Goal: Ask a question

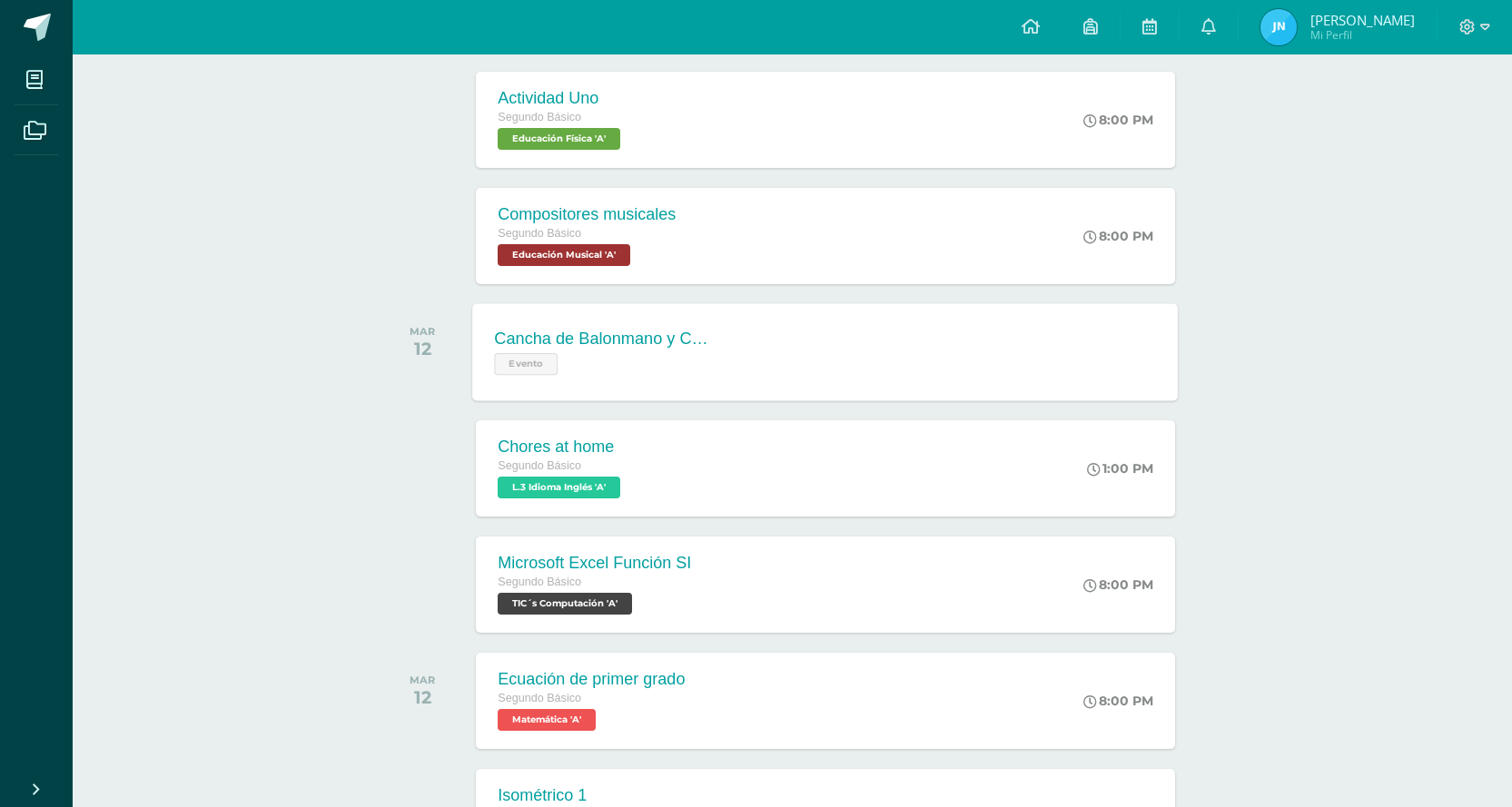
scroll to position [435, 0]
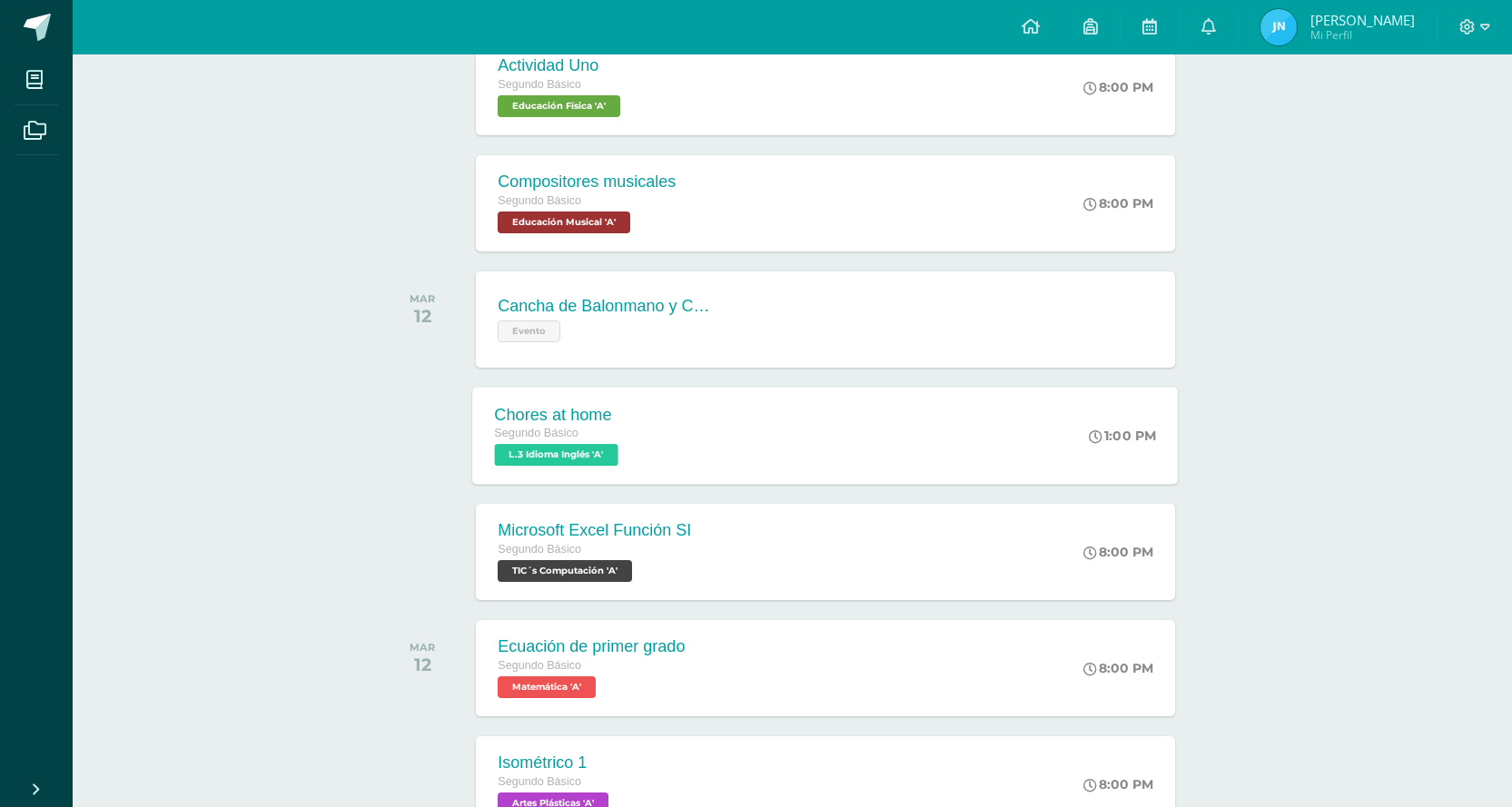
click at [658, 436] on div "Chores at home Segundo Básico L.3 Idioma Inglés 'A' 1:00 PM Chores at home L.3 …" at bounding box center [826, 435] width 706 height 98
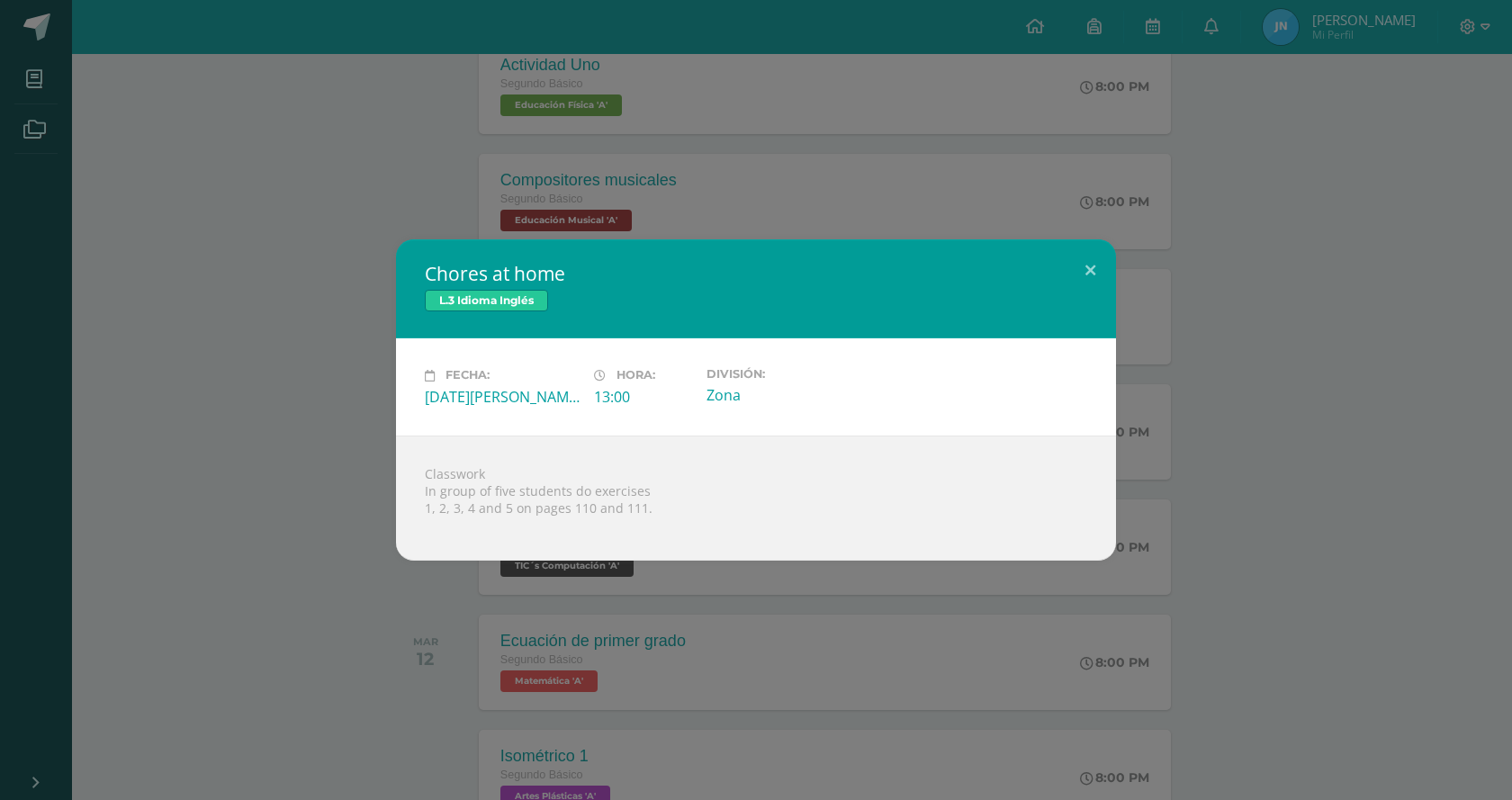
click at [354, 532] on div "Chores at home L.3 Idioma Inglés Fecha: [DATE][PERSON_NAME] Hora: 13:00 Divisió…" at bounding box center [756, 399] width 1497 height 320
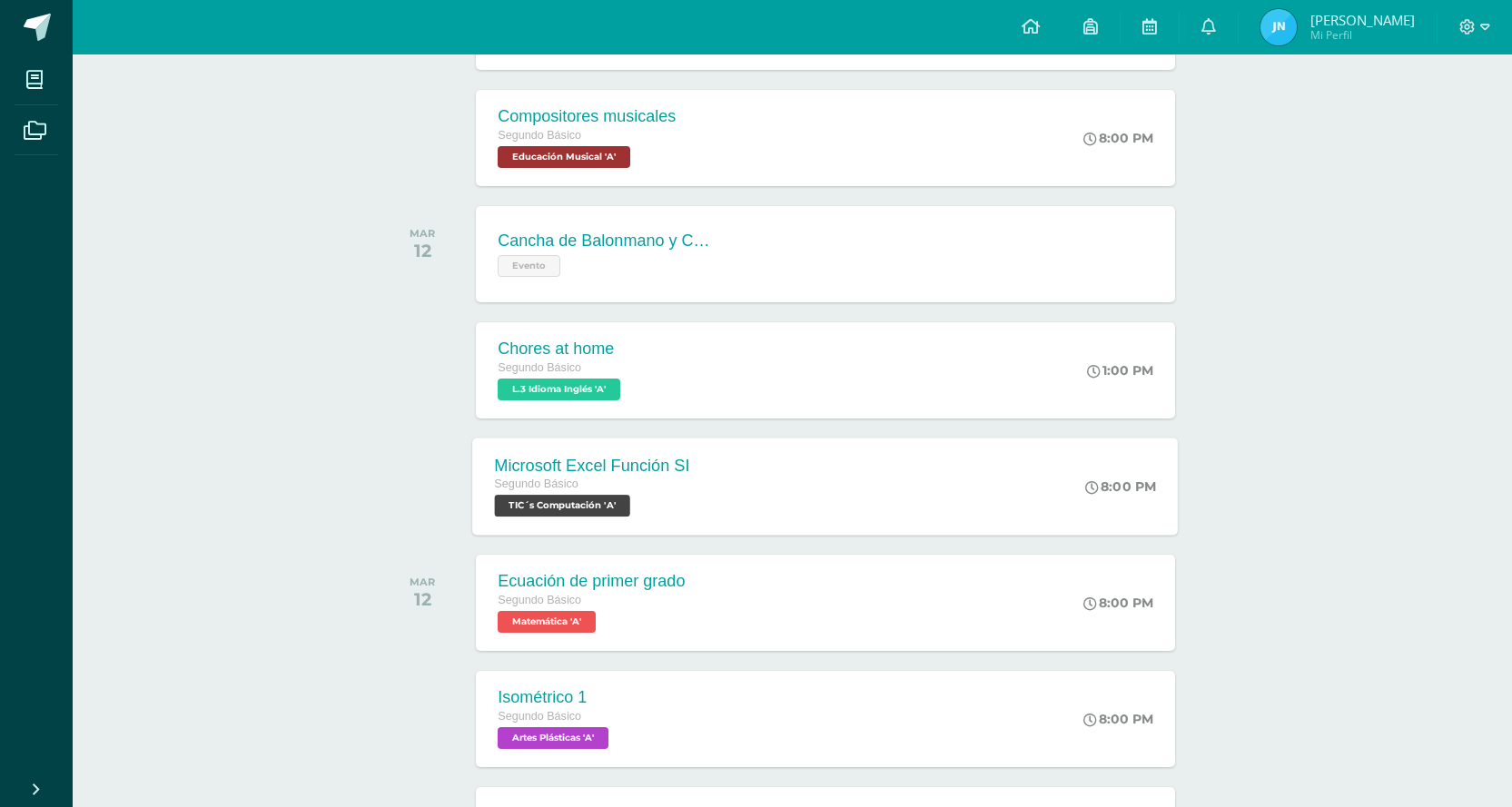
scroll to position [617, 0]
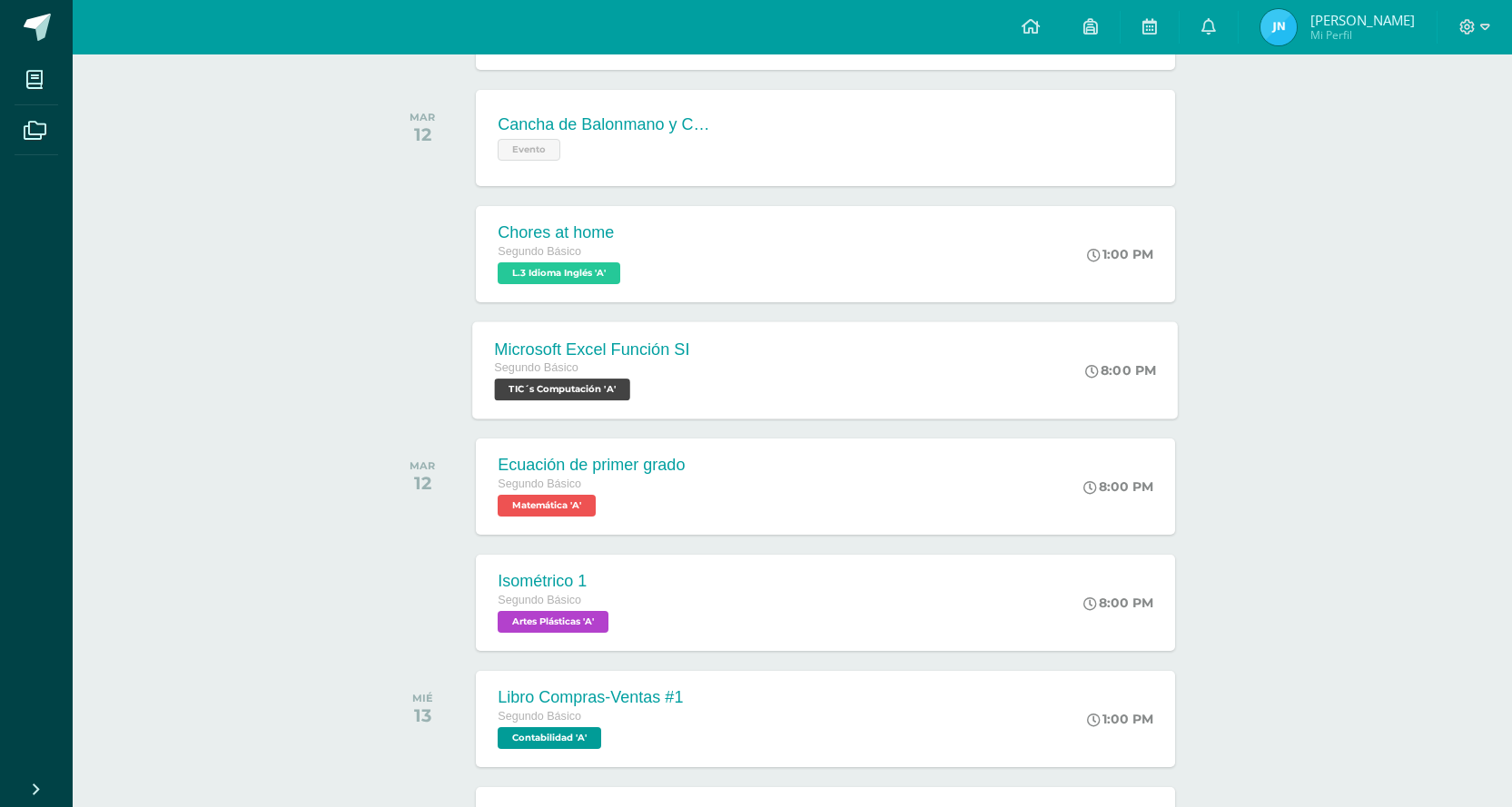
click at [691, 351] on div "Microsoft Excel Función SI Segundo Básico [MEDICAL_DATA]´s Computación 'A'" at bounding box center [593, 370] width 239 height 98
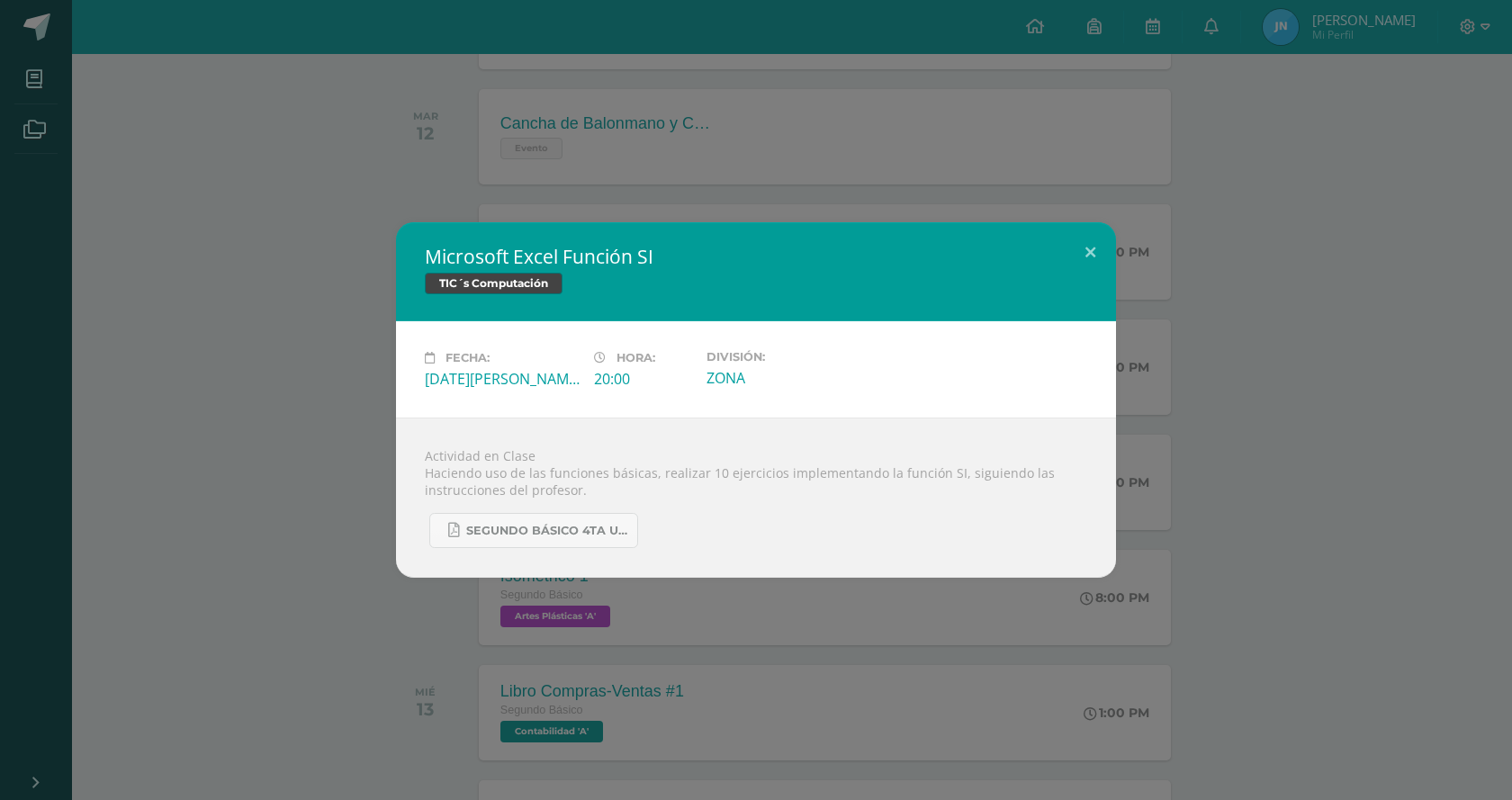
click at [312, 403] on div "Microsoft Excel Función SI [MEDICAL_DATA]´s Computación Fecha: [DATE][PERSON_NA…" at bounding box center [756, 400] width 1497 height 355
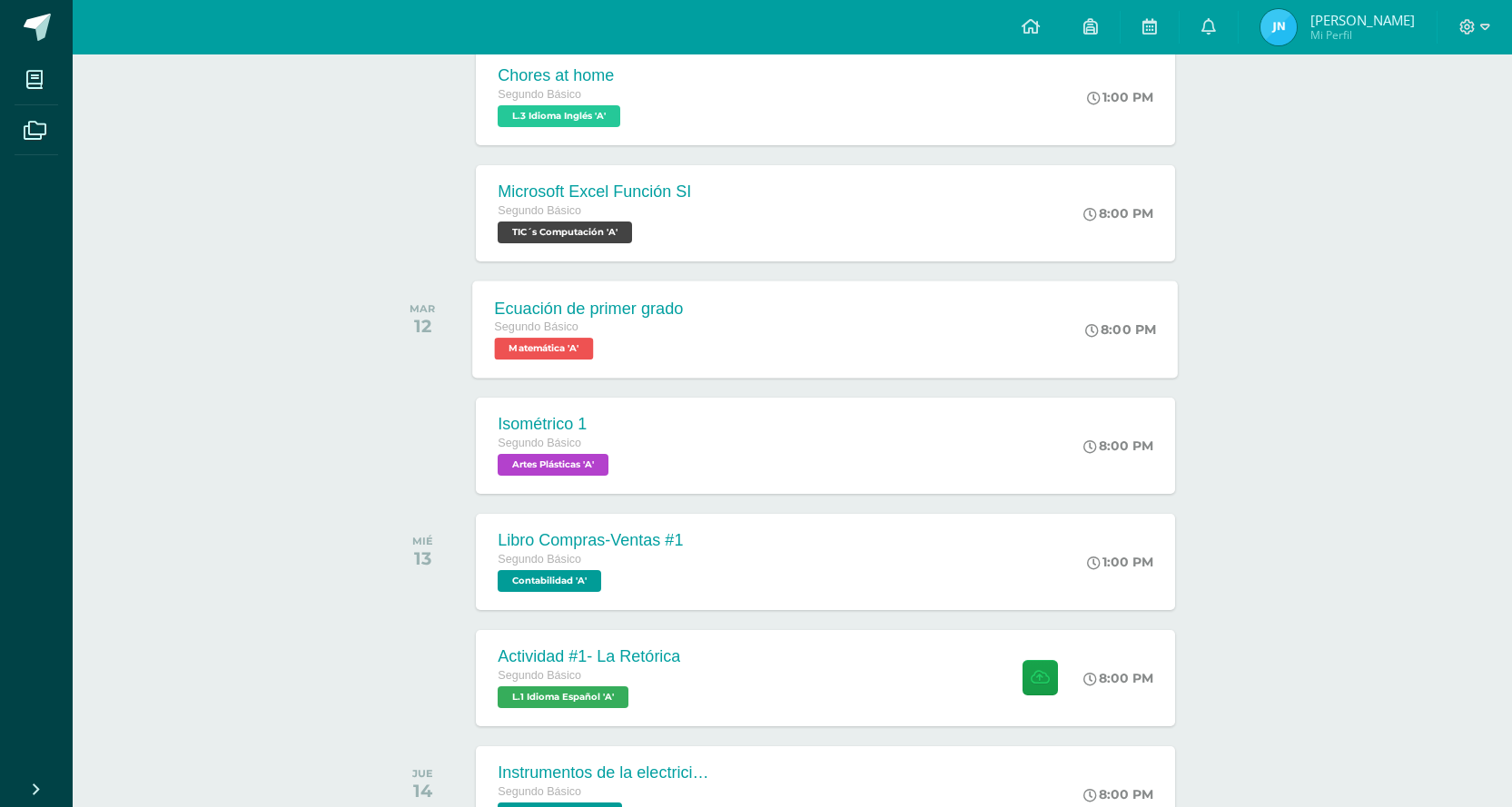
scroll to position [798, 0]
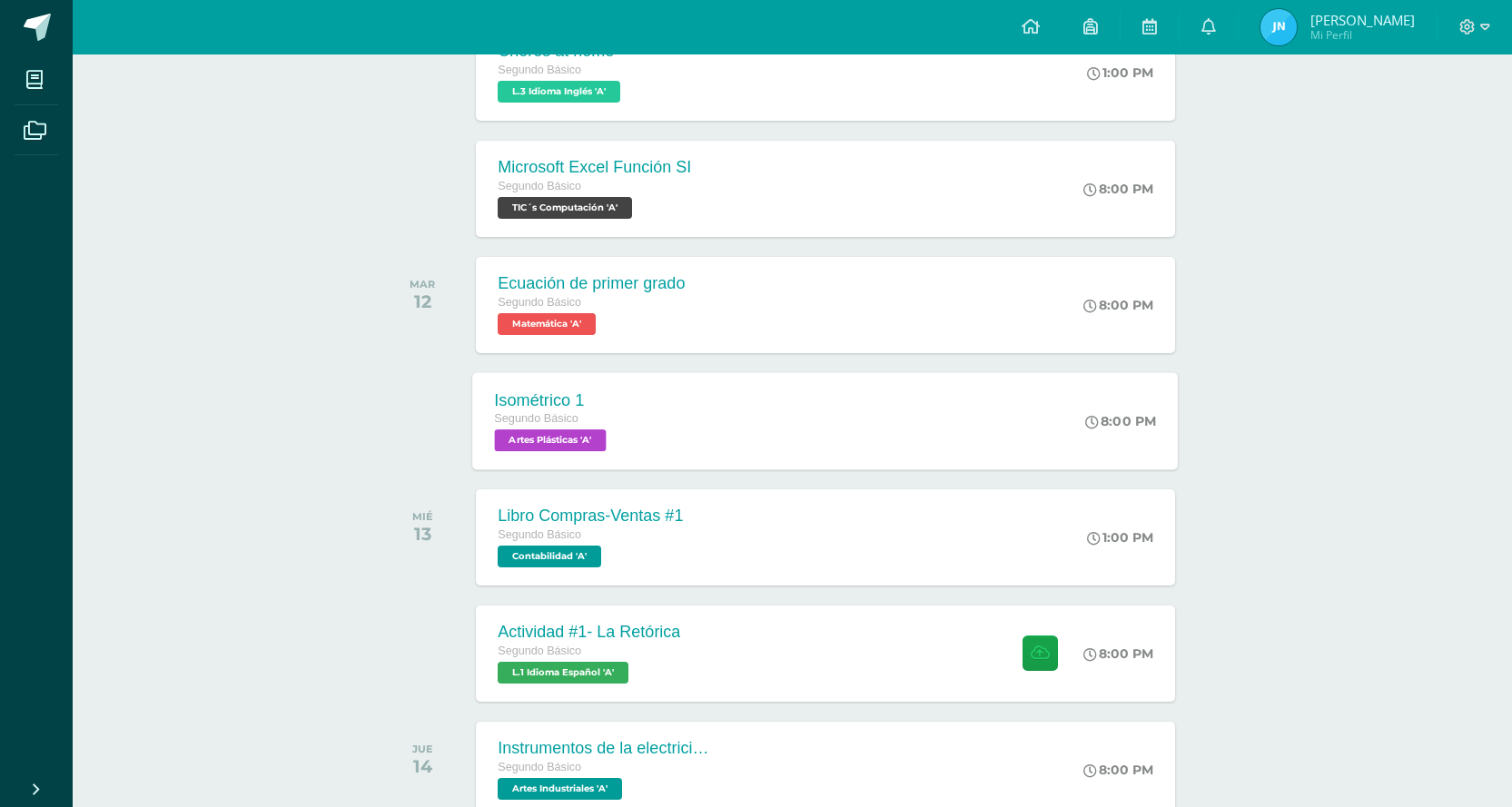
click at [632, 423] on div "Isométrico 1 Segundo Básico Artes Plásticas 'A'" at bounding box center [553, 421] width 161 height 98
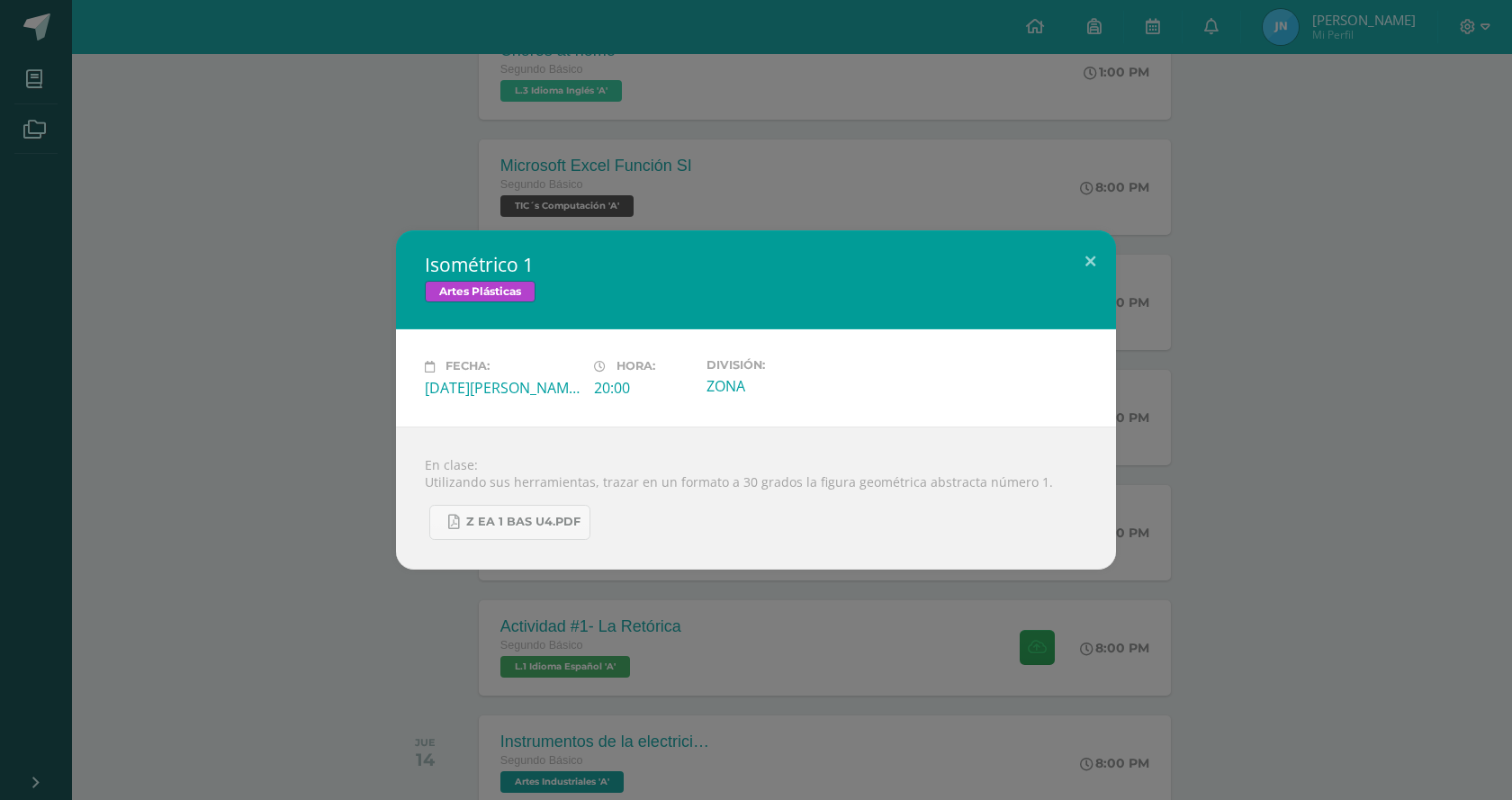
click at [296, 467] on div "Isométrico 1 Artes Plásticas Fecha: [DATE][PERSON_NAME] Hora: 20:00 División: Z…" at bounding box center [756, 400] width 1497 height 339
type textarea "En"
click at [296, 467] on div "Isométrico 1 Artes Plásticas Fecha: [DATE][PERSON_NAME] Hora: 20:00 División: Z…" at bounding box center [756, 400] width 1497 height 339
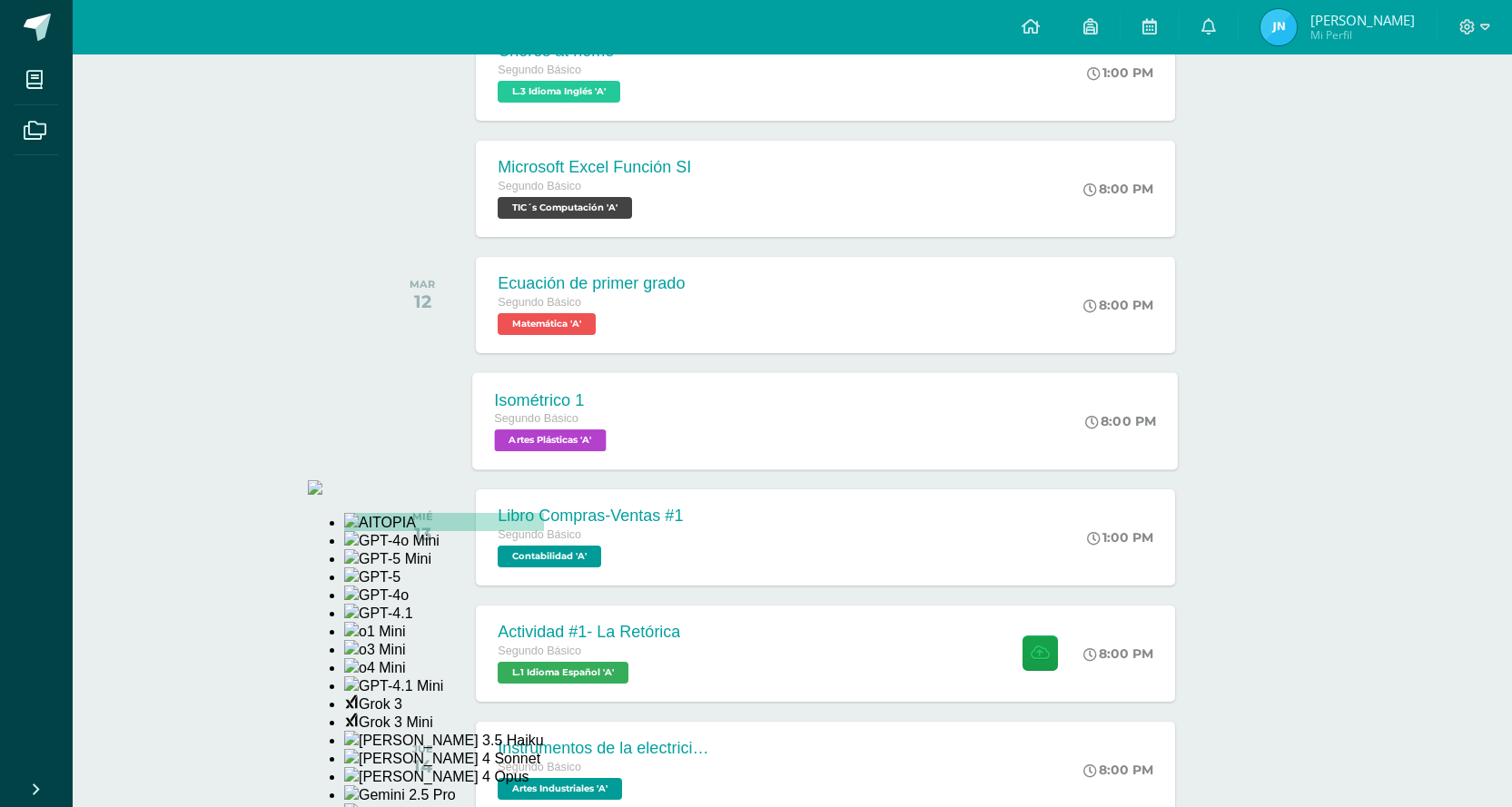
click at [646, 413] on div "Isométrico 1 Segundo Básico Artes Plásticas 'A' 8:00 PM Isométrico 1 Artes Plás…" at bounding box center [826, 421] width 706 height 98
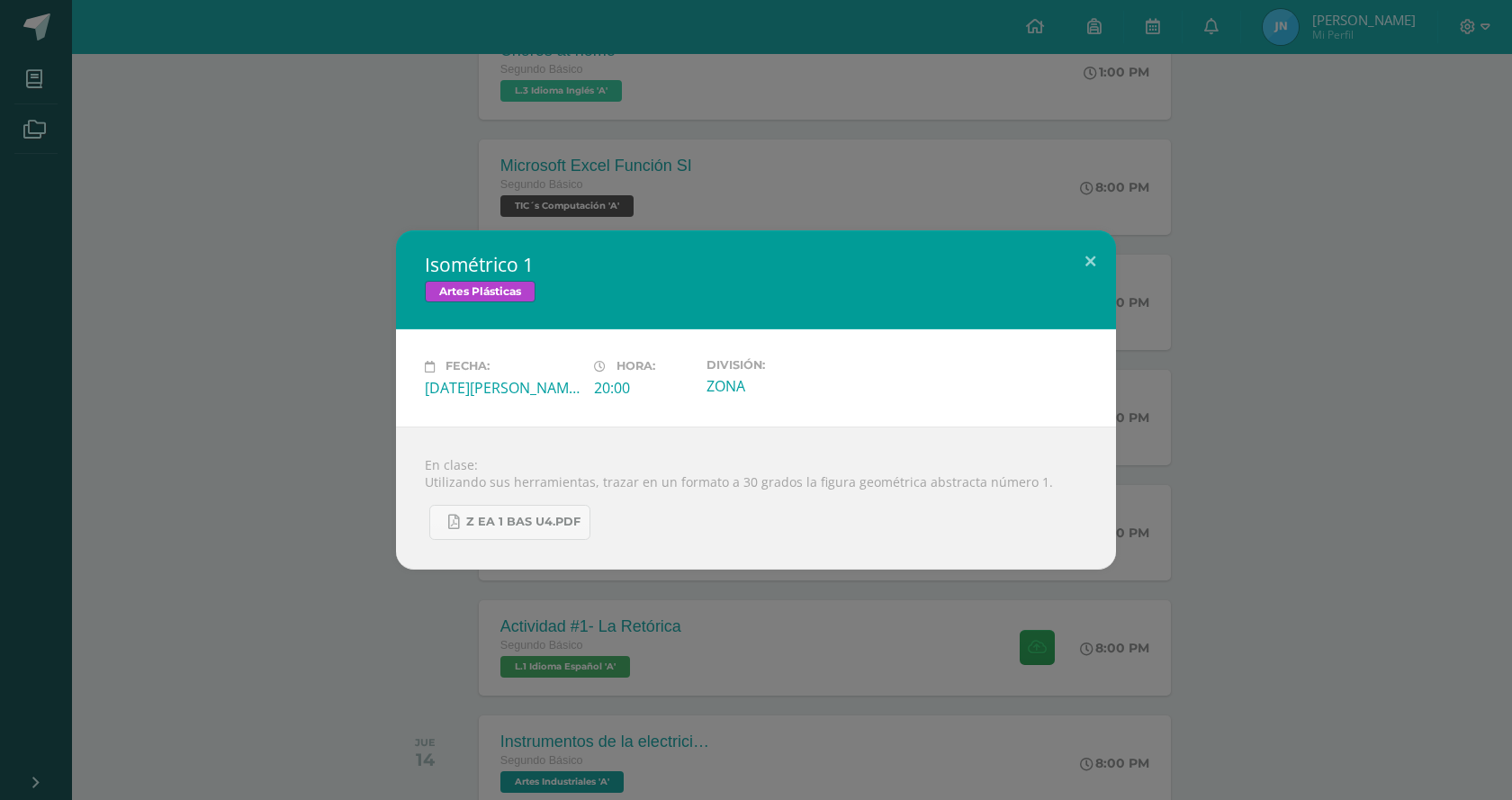
click at [148, 304] on div "Isométrico 1 Artes Plásticas Fecha: [DATE][PERSON_NAME] Hora: 20:00 División: Z…" at bounding box center [756, 400] width 1497 height 339
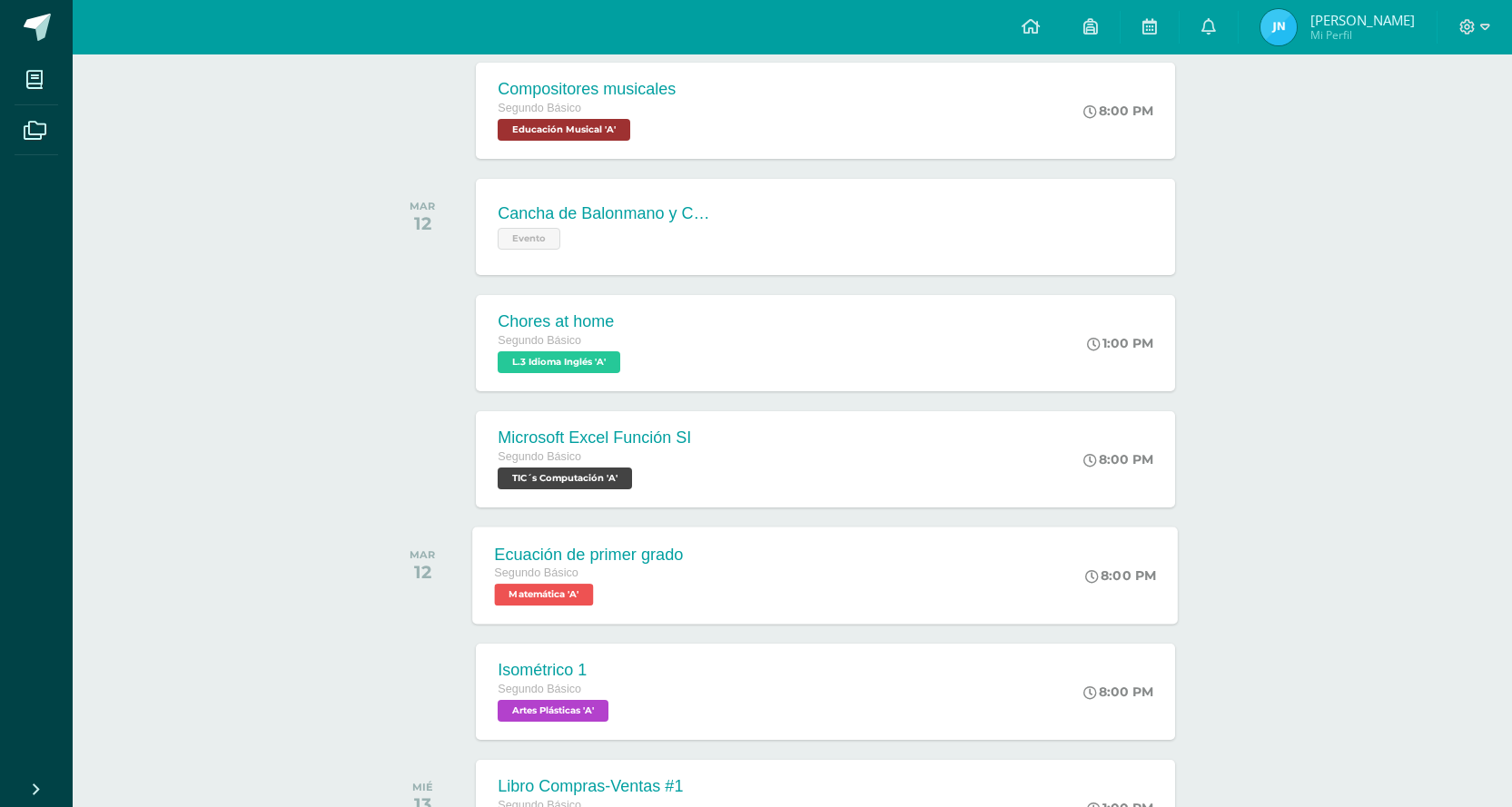
scroll to position [526, 0]
